Goal: Task Accomplishment & Management: Manage account settings

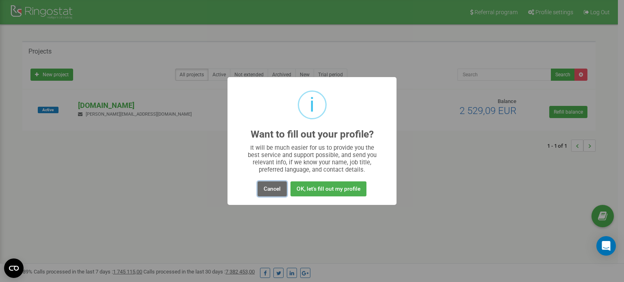
click at [274, 186] on button "Cancel" at bounding box center [271, 188] width 29 height 15
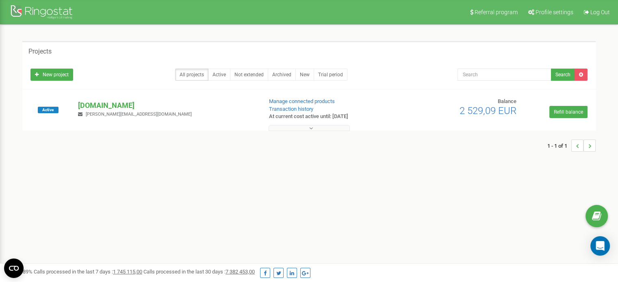
click at [306, 131] on div "Projects New project All projects Active Not extended Archived New Trial period…" at bounding box center [308, 100] width 585 height 119
click at [307, 128] on button at bounding box center [308, 128] width 81 height 6
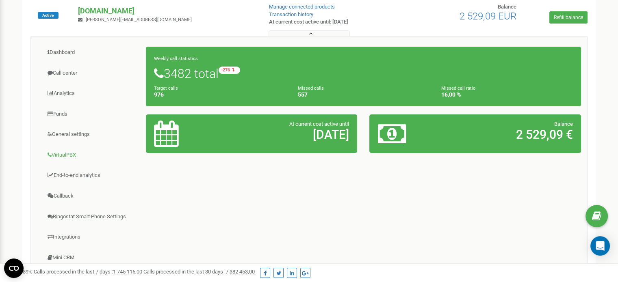
scroll to position [203, 0]
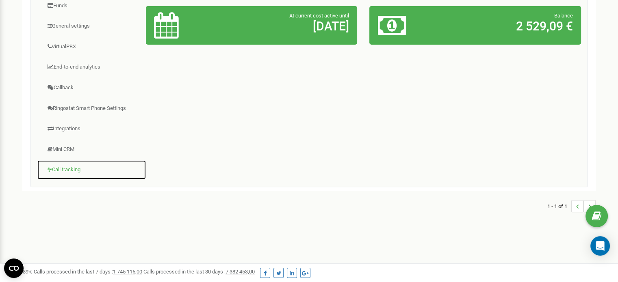
click at [68, 167] on link "Call tracking" at bounding box center [91, 170] width 109 height 20
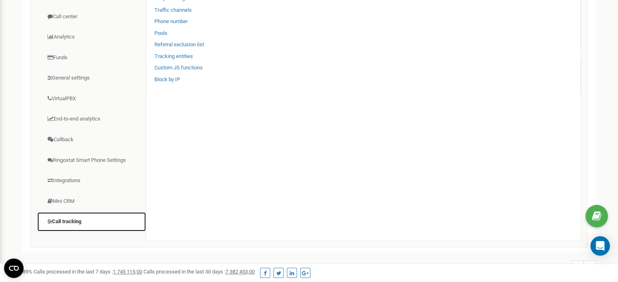
scroll to position [122, 0]
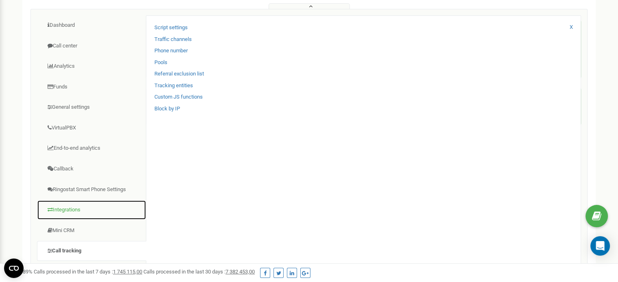
click at [69, 208] on link "Integrations" at bounding box center [91, 210] width 109 height 20
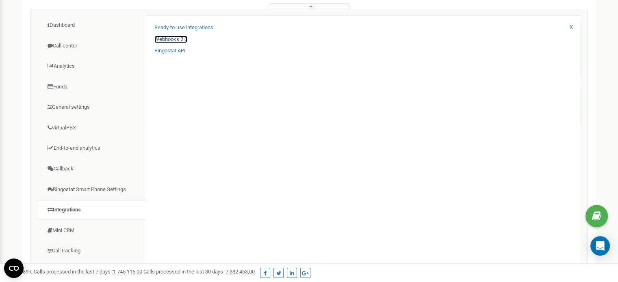
click at [173, 38] on link "Webhooks 2.0" at bounding box center [170, 40] width 33 height 8
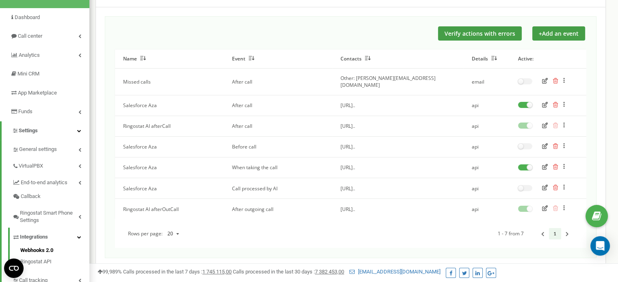
scroll to position [41, 0]
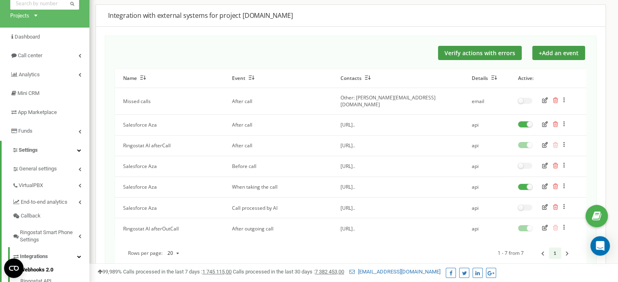
click at [544, 121] on icon "button" at bounding box center [545, 124] width 6 height 6
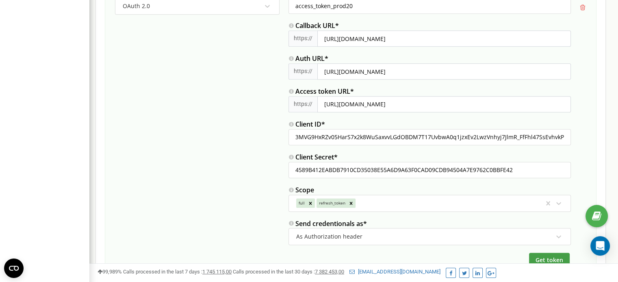
scroll to position [528, 0]
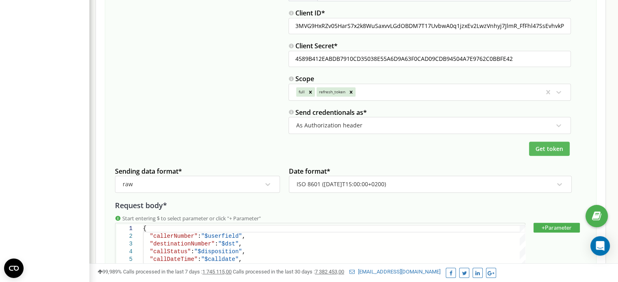
click at [550, 147] on span "Get token" at bounding box center [549, 149] width 28 height 8
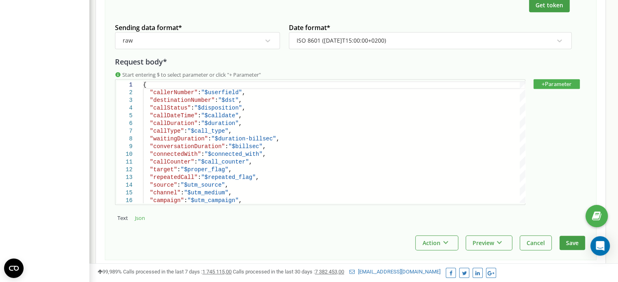
scroll to position [710, 0]
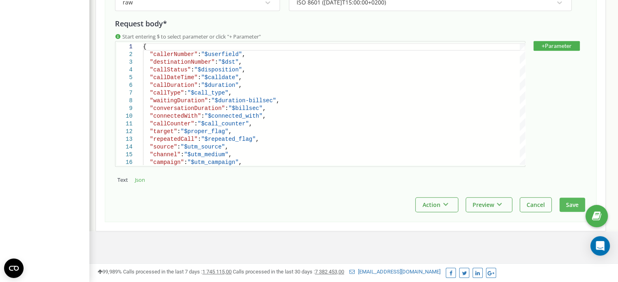
click at [575, 199] on button "Save" at bounding box center [572, 205] width 26 height 14
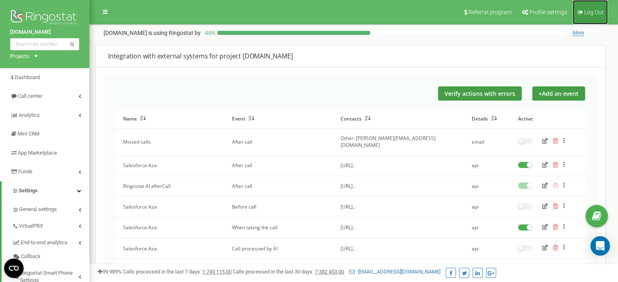
click at [589, 15] on span "Log Out" at bounding box center [593, 12] width 19 height 6
